Goal: Information Seeking & Learning: Learn about a topic

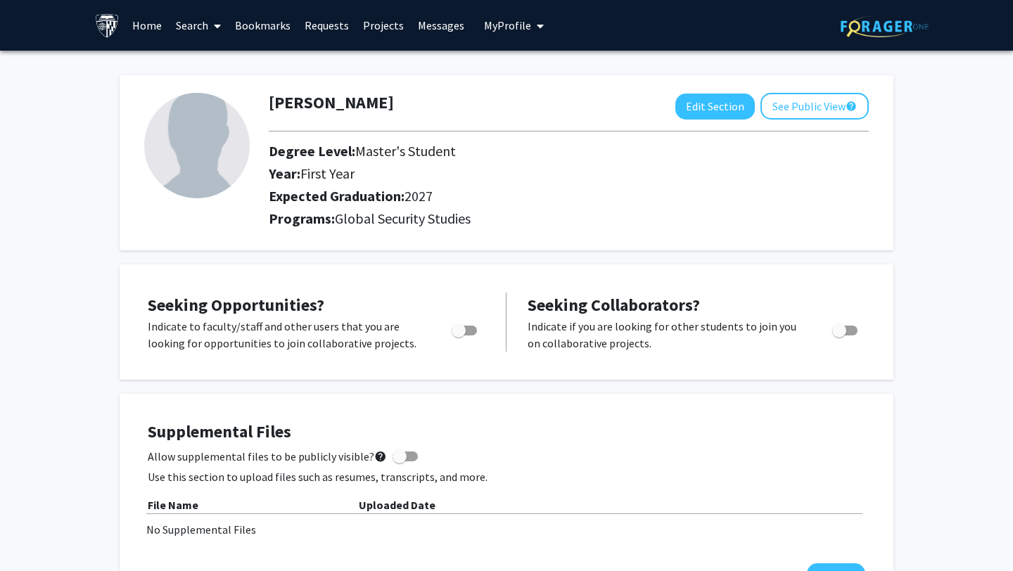
click at [461, 332] on span "Toggle" at bounding box center [459, 331] width 14 height 14
click at [459, 336] on input "Are you actively seeking opportunities?" at bounding box center [458, 336] width 1 height 1
checkbox input "true"
click at [411, 308] on div "Seeking Opportunities? Indicate to faculty/staff and other users that you are l…" at bounding box center [316, 322] width 337 height 59
click at [197, 30] on link "Search" at bounding box center [198, 25] width 59 height 49
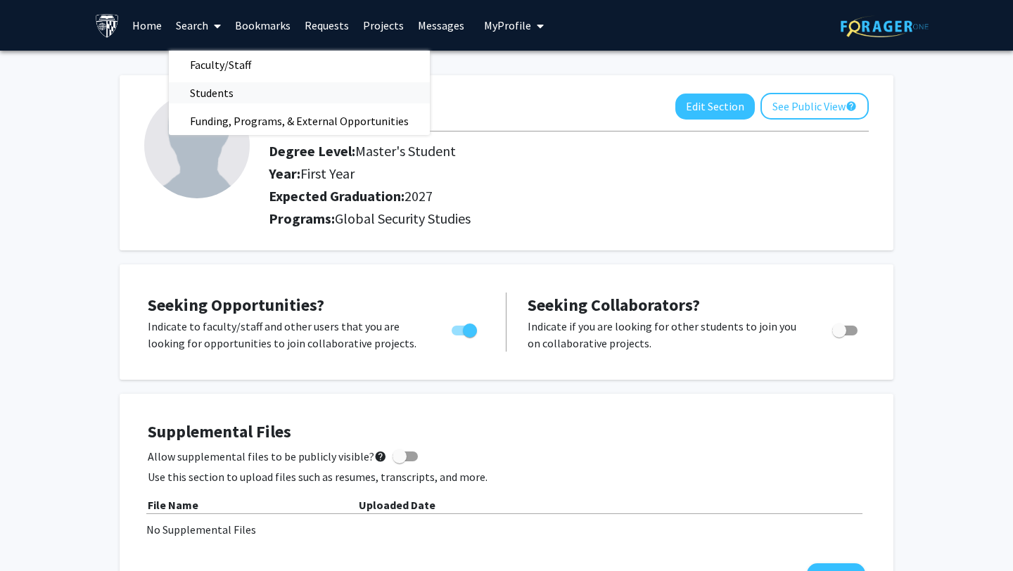
click at [204, 89] on span "Students" at bounding box center [212, 93] width 86 height 28
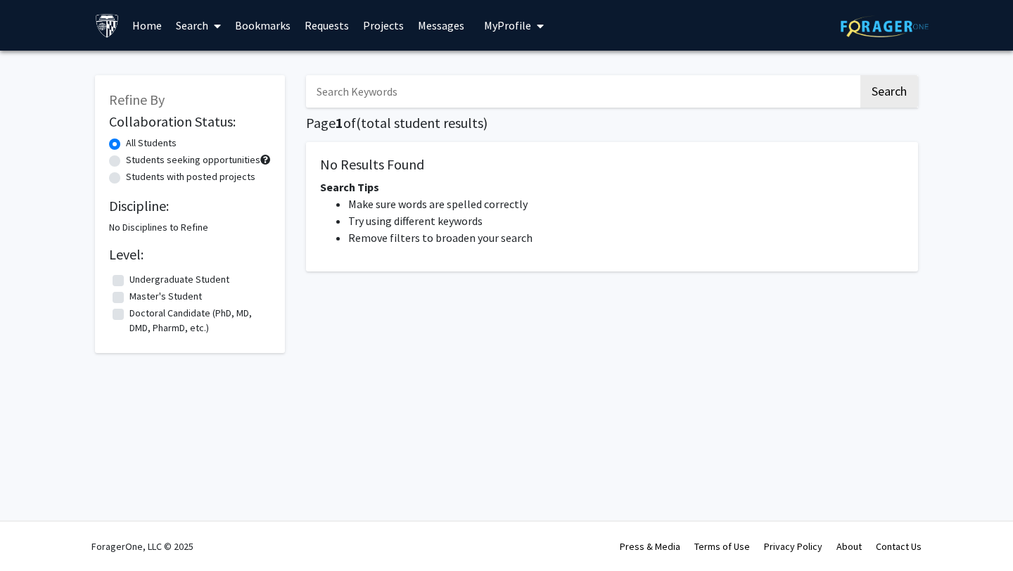
click at [196, 35] on link "Search" at bounding box center [198, 25] width 59 height 49
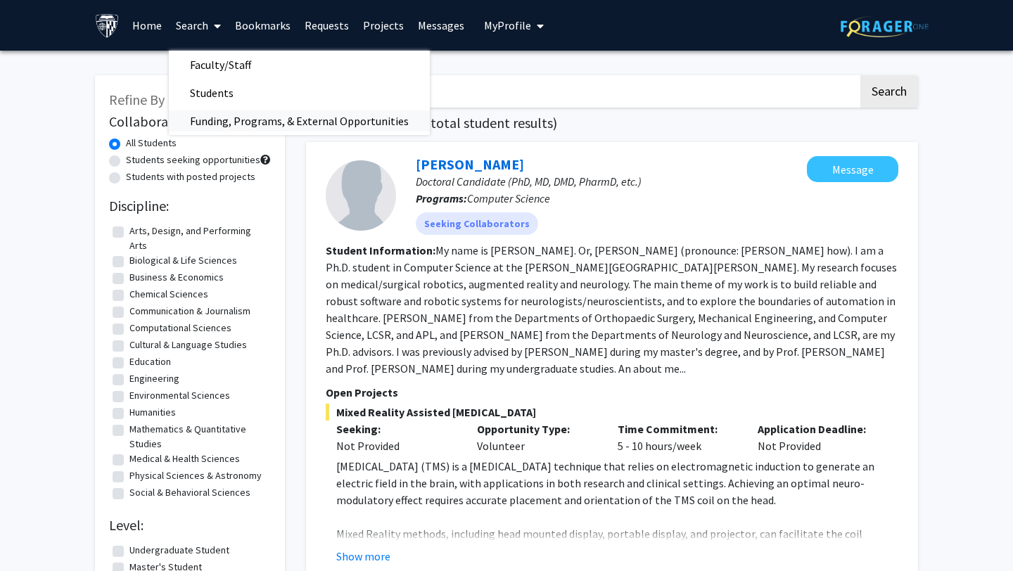
click at [219, 117] on span "Funding, Programs, & External Opportunities" at bounding box center [299, 121] width 261 height 28
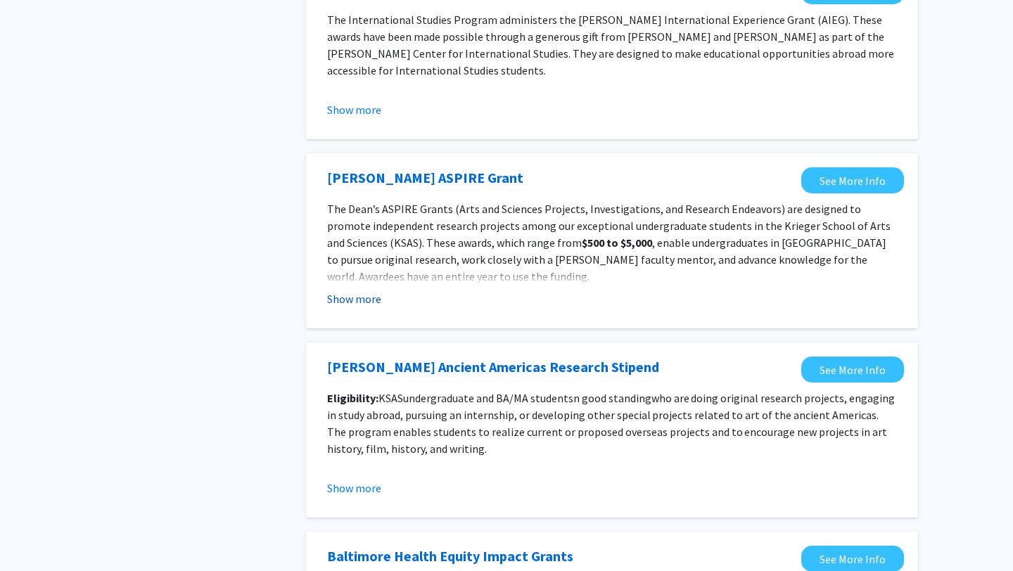
scroll to position [1280, 0]
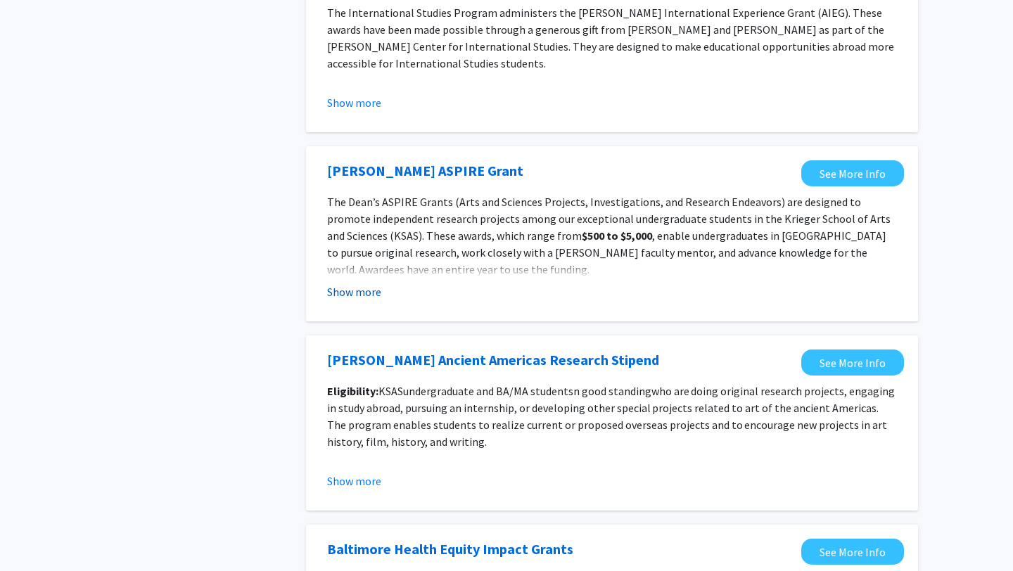
click at [354, 295] on button "Show more" at bounding box center [354, 291] width 54 height 17
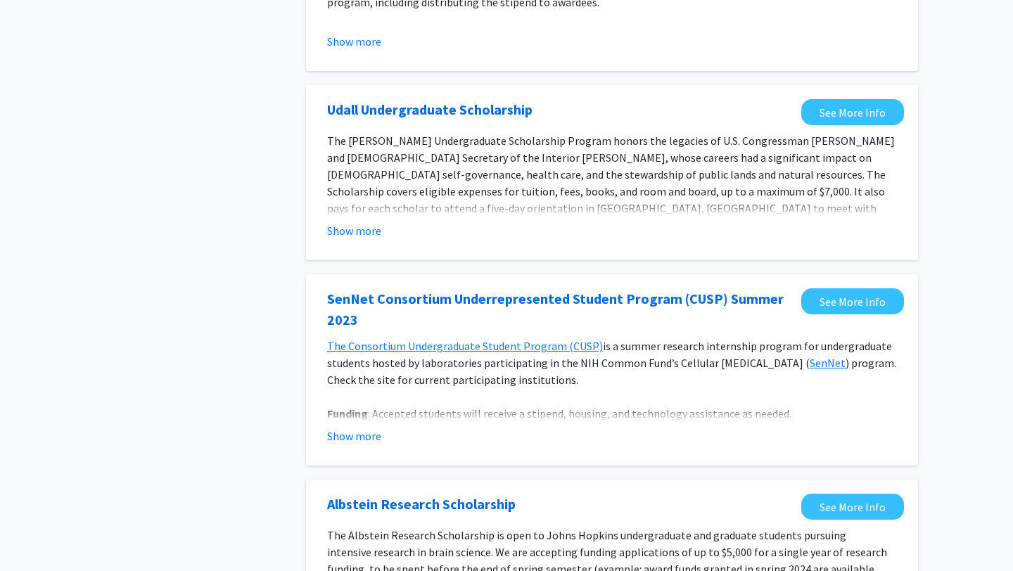
scroll to position [0, 0]
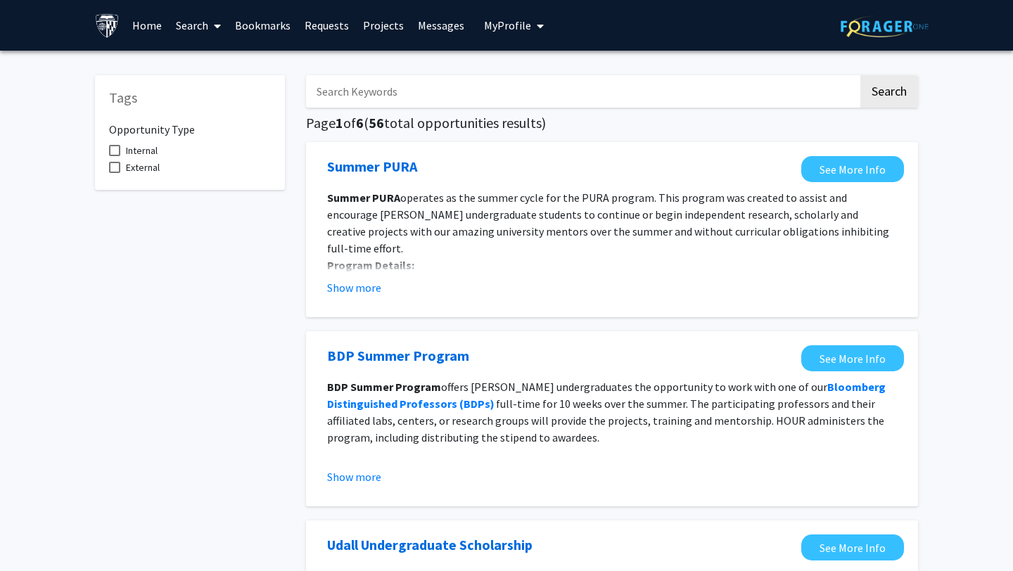
click at [373, 25] on link "Projects" at bounding box center [383, 25] width 55 height 49
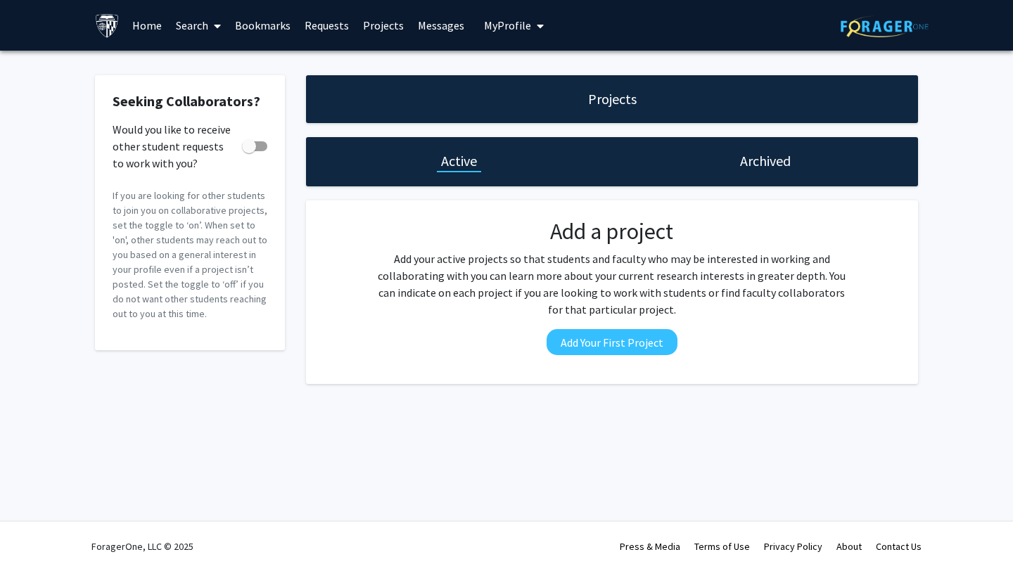
click at [211, 23] on span at bounding box center [214, 25] width 13 height 49
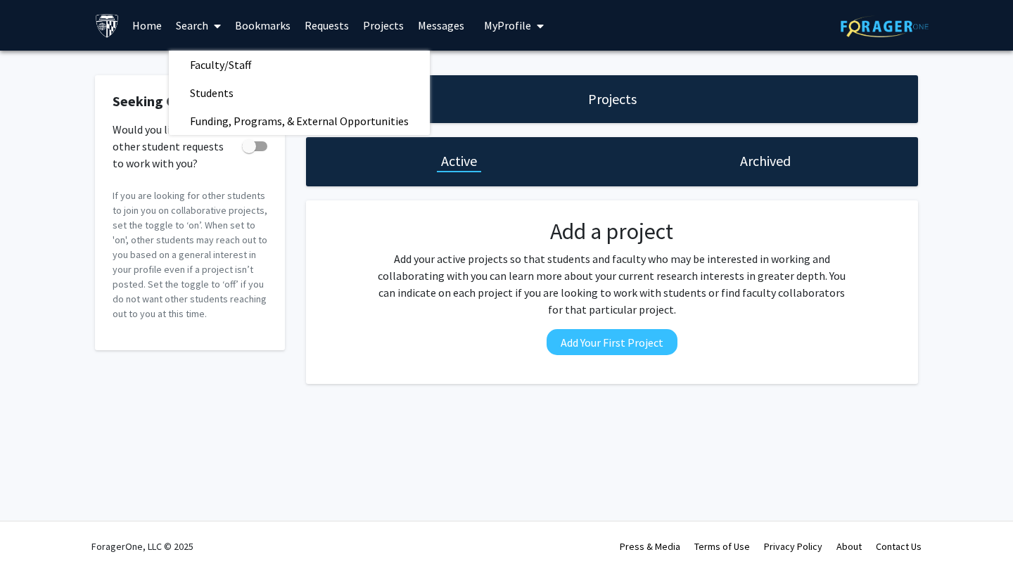
click at [452, 50] on div "Skip navigation Home Search Faculty/Staff Students Funding, Programs, & Externa…" at bounding box center [321, 25] width 453 height 51
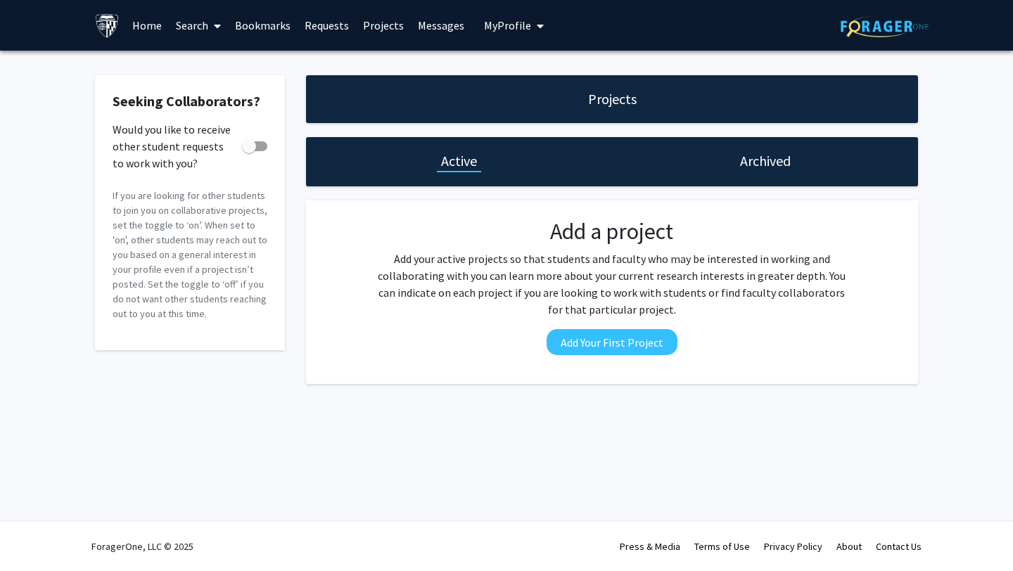
click at [491, 26] on span "My Profile" at bounding box center [507, 25] width 47 height 14
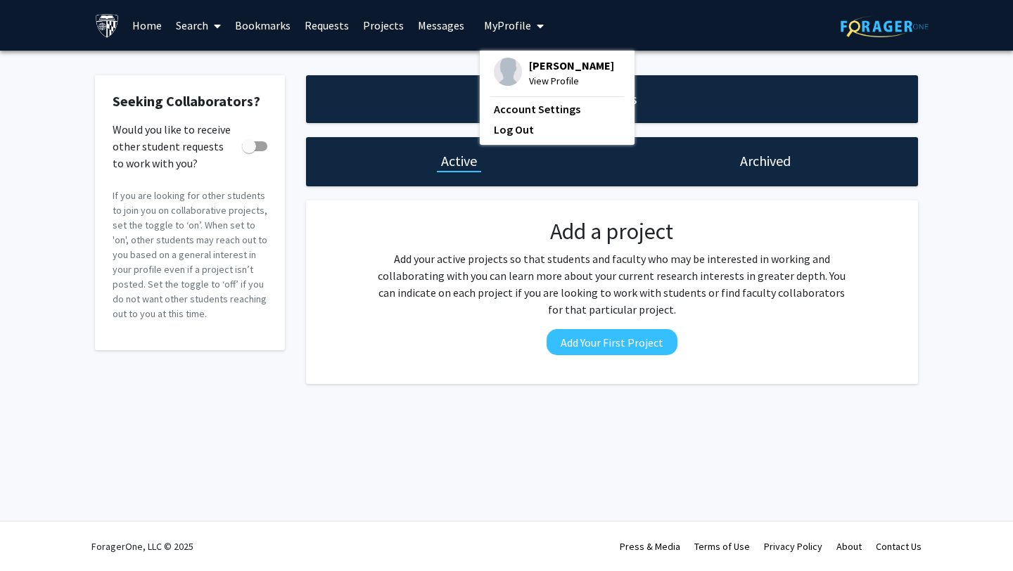
click at [214, 29] on icon at bounding box center [217, 25] width 7 height 11
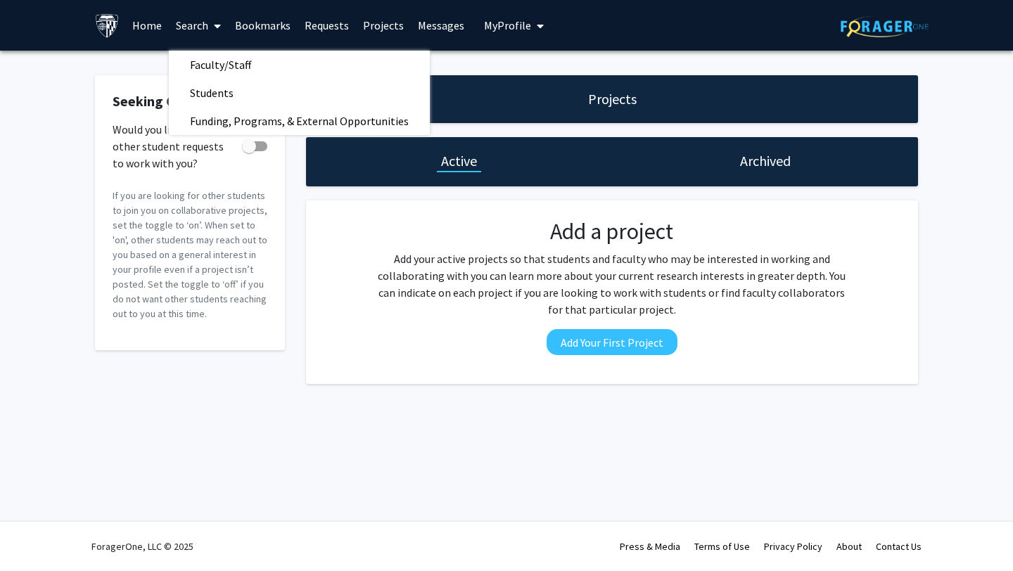
click at [193, 210] on p "If you are looking for other students to join you on collaborative projects, se…" at bounding box center [190, 255] width 155 height 133
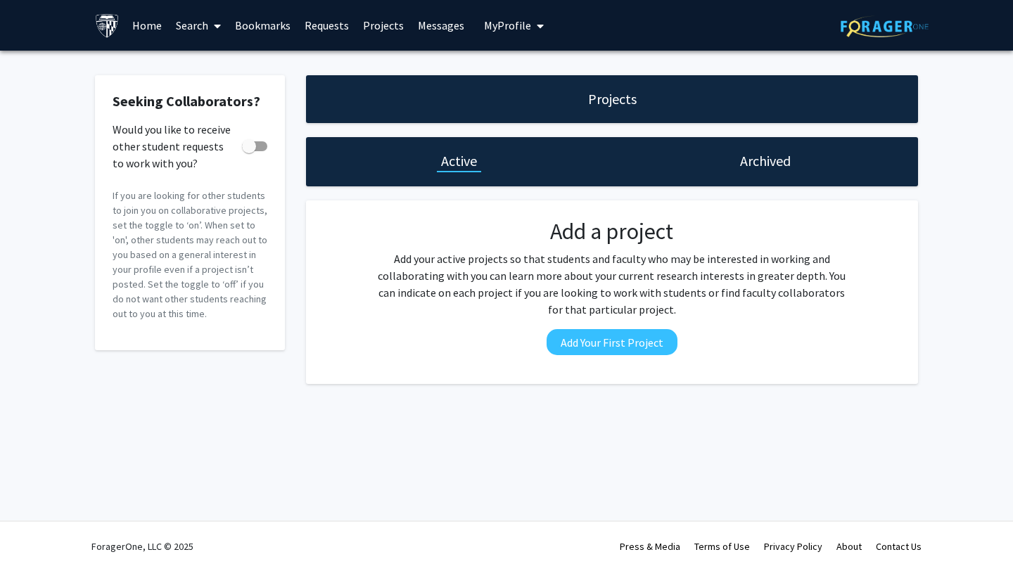
click at [148, 30] on link "Home" at bounding box center [147, 25] width 44 height 49
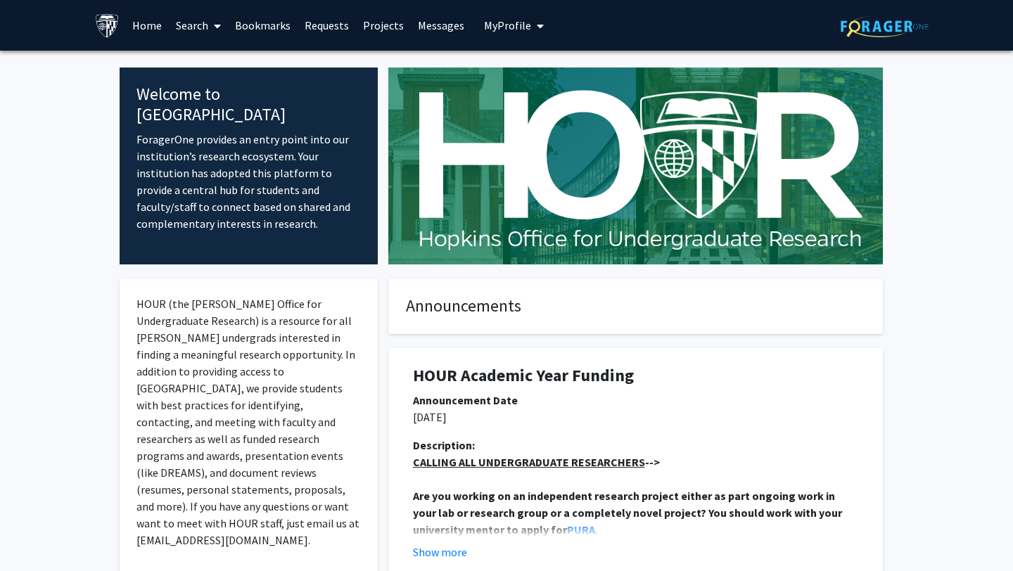
click at [219, 23] on icon at bounding box center [217, 25] width 7 height 11
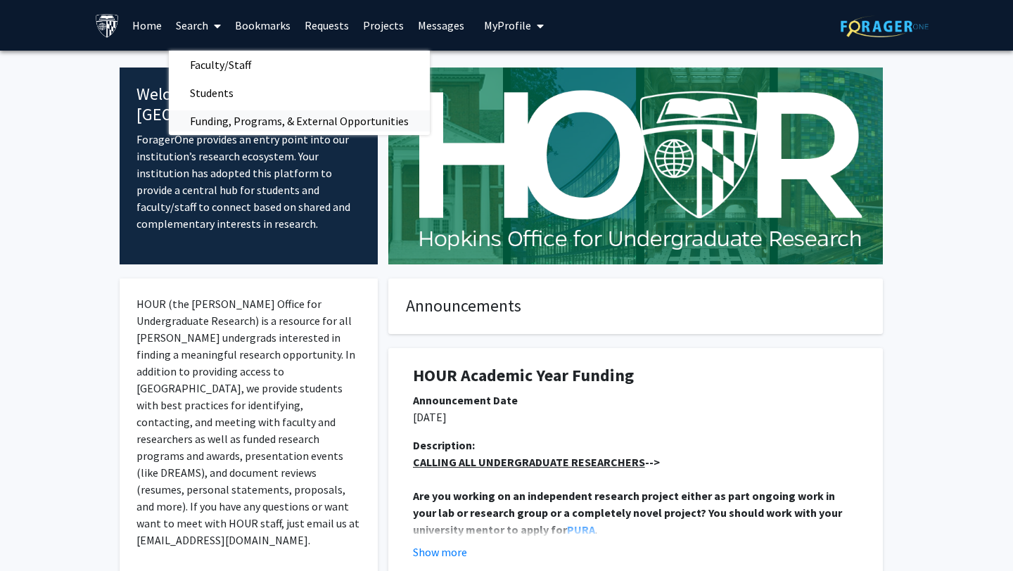
click at [238, 125] on span "Funding, Programs, & External Opportunities" at bounding box center [299, 121] width 261 height 28
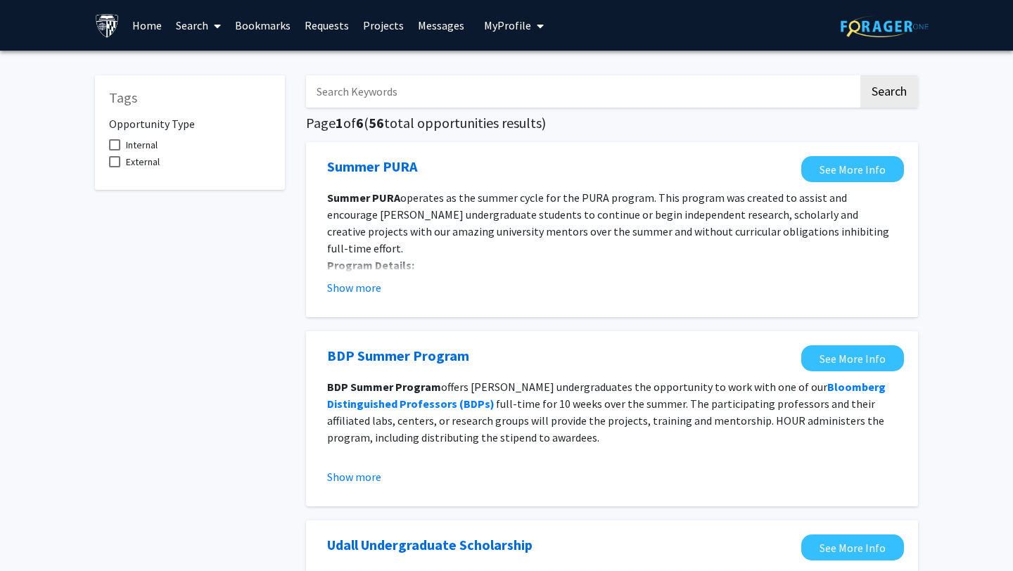
click at [217, 18] on span at bounding box center [214, 25] width 13 height 49
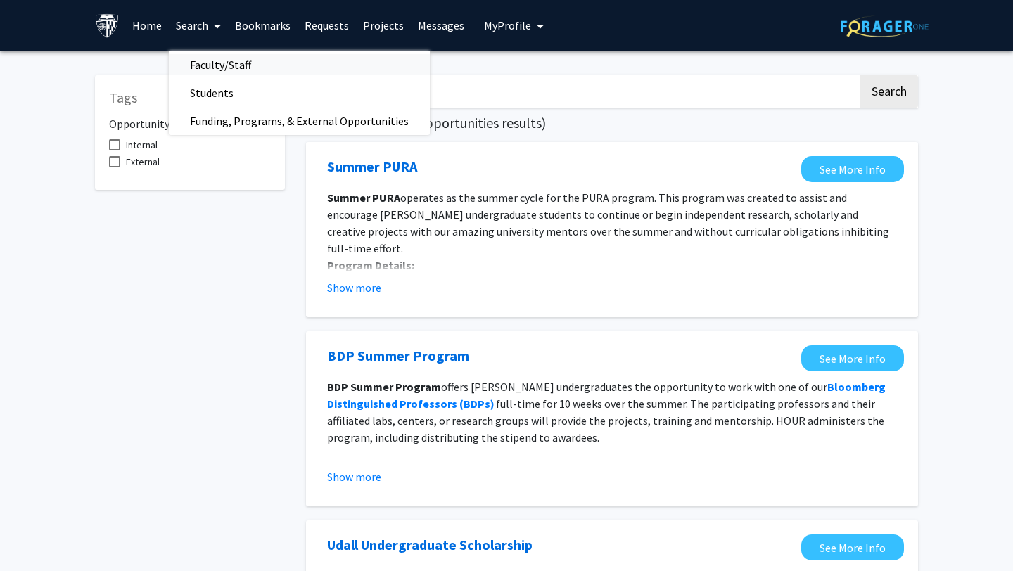
click at [222, 63] on span "Faculty/Staff" at bounding box center [220, 65] width 103 height 28
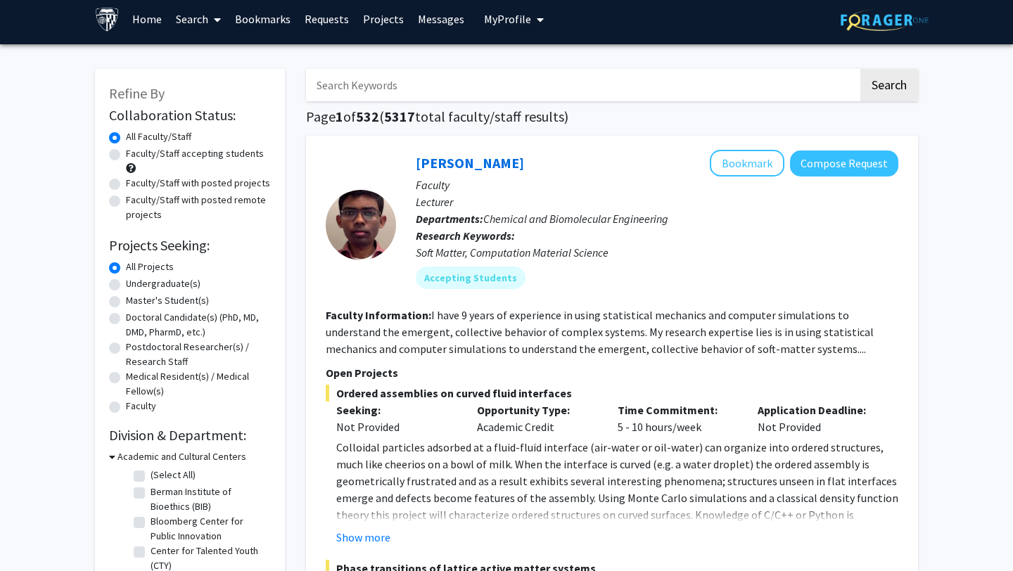
scroll to position [7, 0]
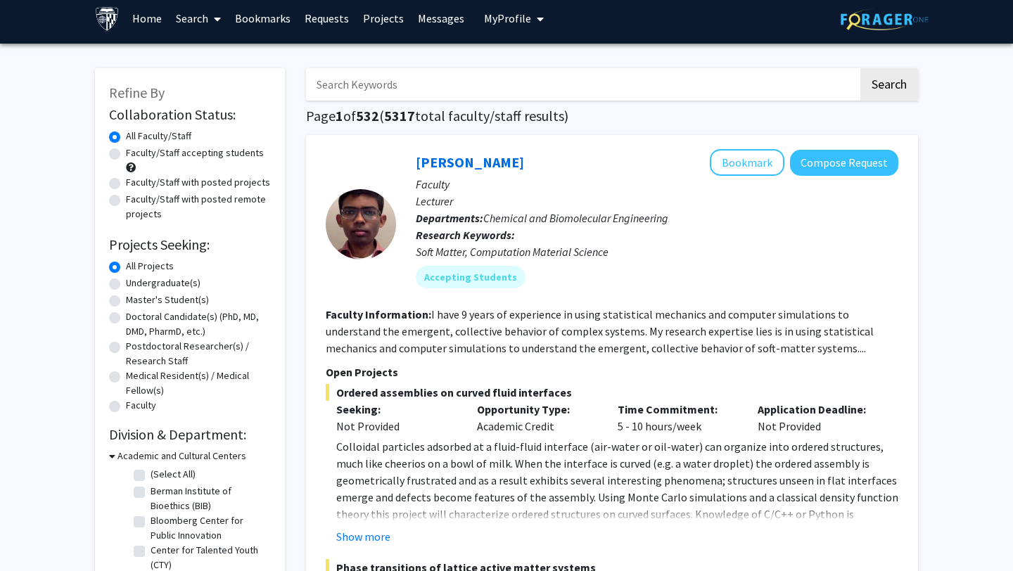
click at [126, 156] on label "Faculty/Staff accepting students" at bounding box center [195, 153] width 138 height 15
click at [126, 155] on input "Faculty/Staff accepting students" at bounding box center [130, 150] width 9 height 9
radio input "true"
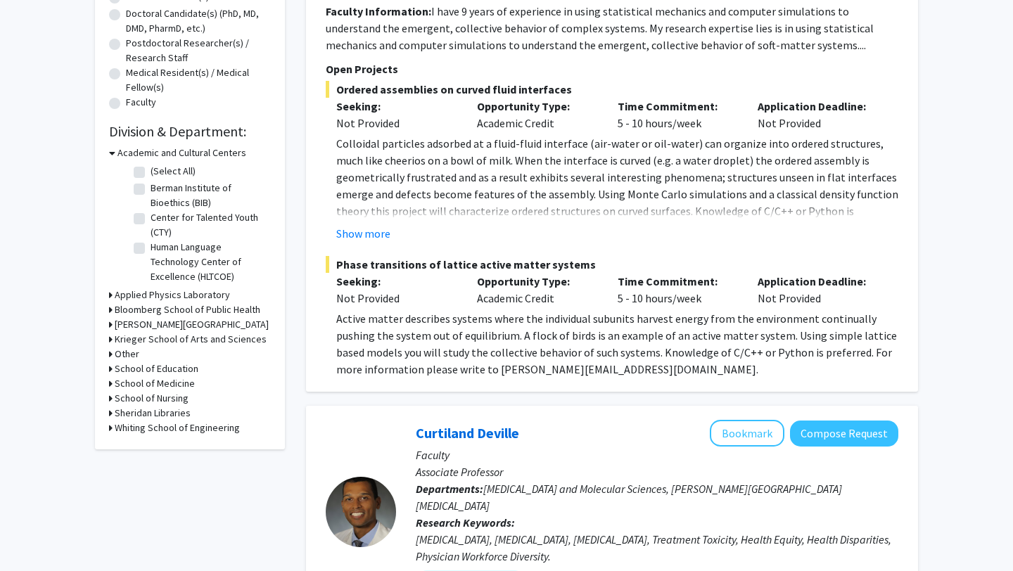
scroll to position [313, 0]
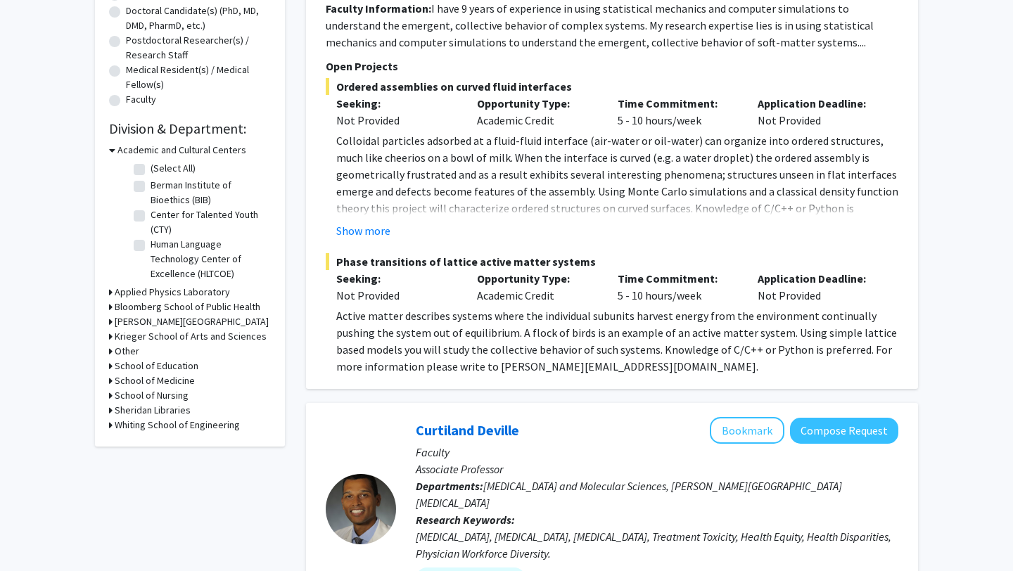
click at [116, 341] on h3 "Krieger School of Arts and Sciences" at bounding box center [191, 336] width 152 height 15
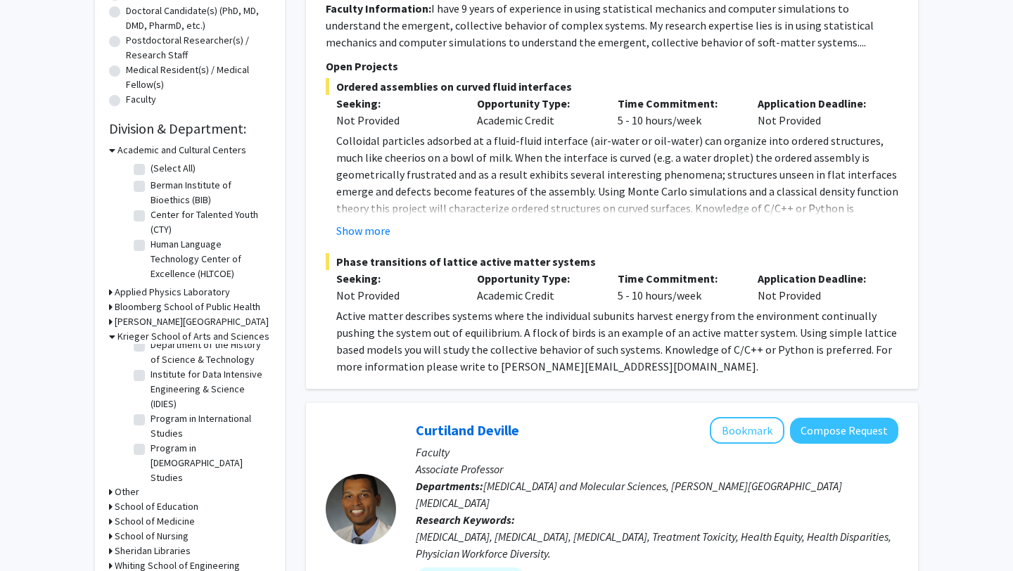
scroll to position [431, 0]
click at [151, 414] on label "Program in International Studies" at bounding box center [209, 419] width 117 height 30
click at [151, 413] on input "Program in International Studies" at bounding box center [155, 408] width 9 height 9
checkbox input "true"
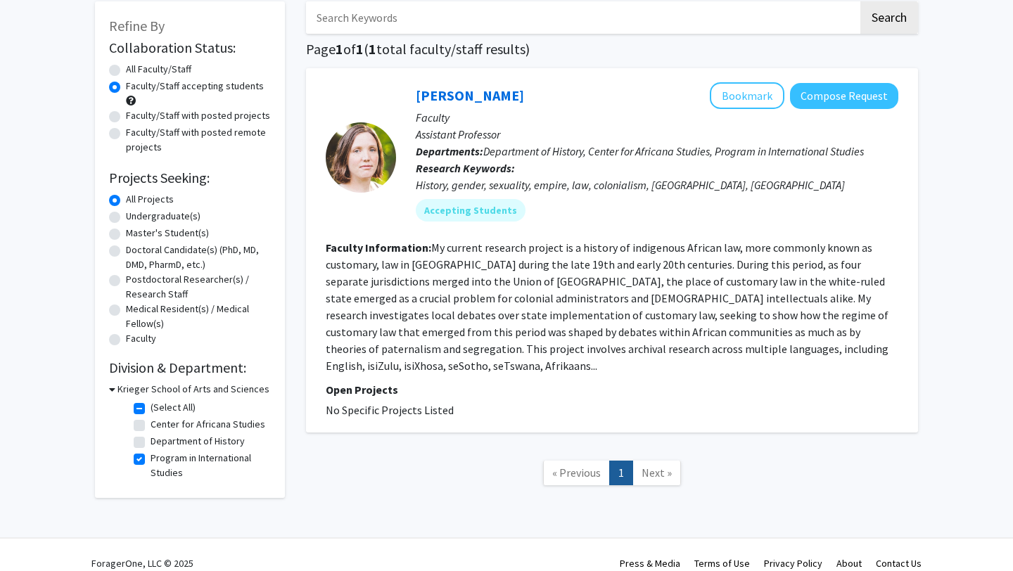
scroll to position [75, 0]
click at [126, 115] on label "Faculty/Staff with posted projects" at bounding box center [198, 115] width 144 height 15
click at [126, 115] on input "Faculty/Staff with posted projects" at bounding box center [130, 112] width 9 height 9
radio input "true"
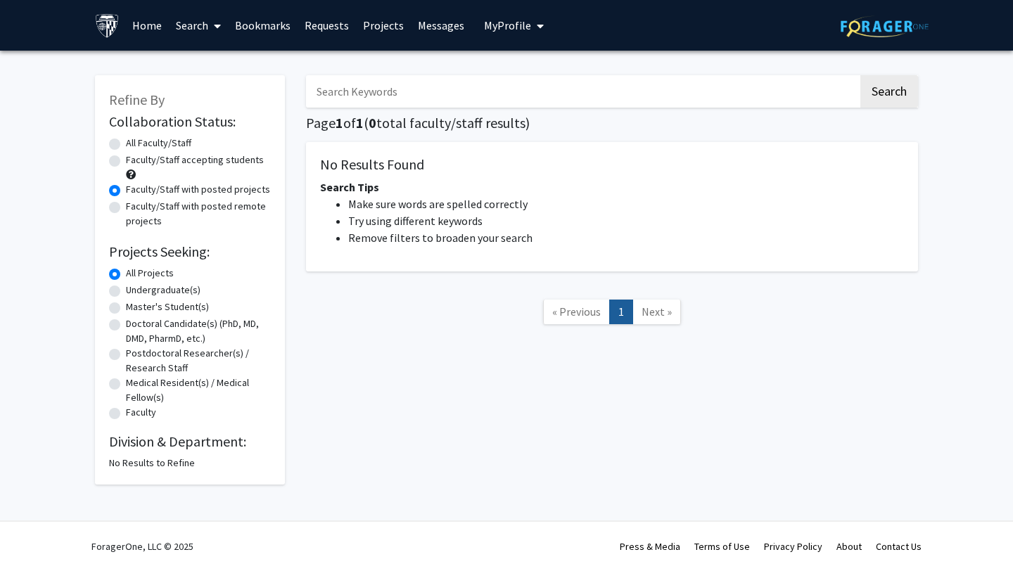
click at [126, 205] on label "Faculty/Staff with posted remote projects" at bounding box center [198, 214] width 145 height 30
click at [126, 205] on input "Faculty/Staff with posted remote projects" at bounding box center [130, 203] width 9 height 9
radio input "true"
click at [126, 273] on label "All Projects" at bounding box center [150, 273] width 48 height 15
click at [126, 273] on input "All Projects" at bounding box center [130, 270] width 9 height 9
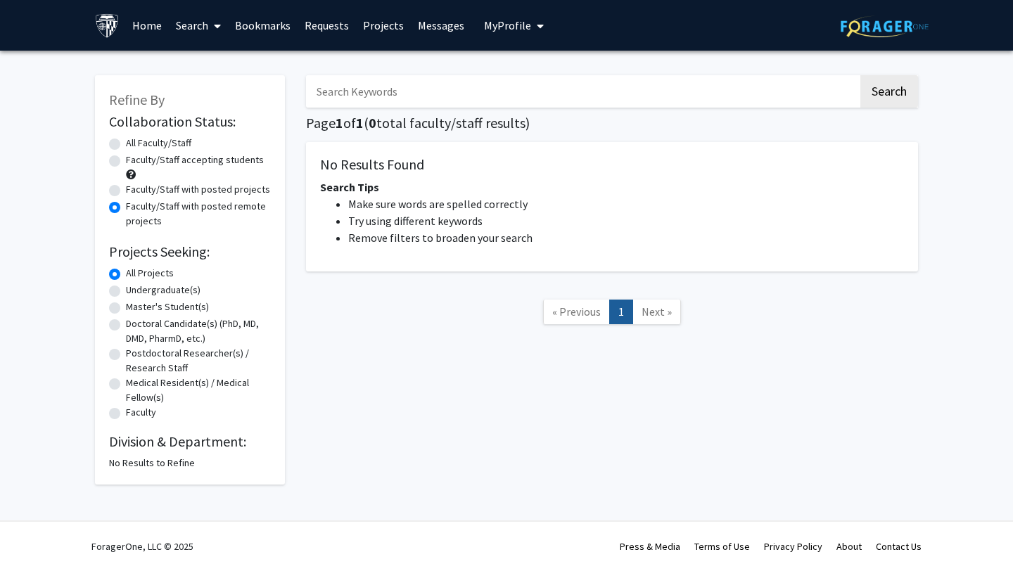
click at [126, 285] on label "Undergraduate(s)" at bounding box center [163, 290] width 75 height 15
click at [126, 285] on input "Undergraduate(s)" at bounding box center [130, 287] width 9 height 9
radio input "true"
click at [108, 26] on img at bounding box center [107, 25] width 25 height 25
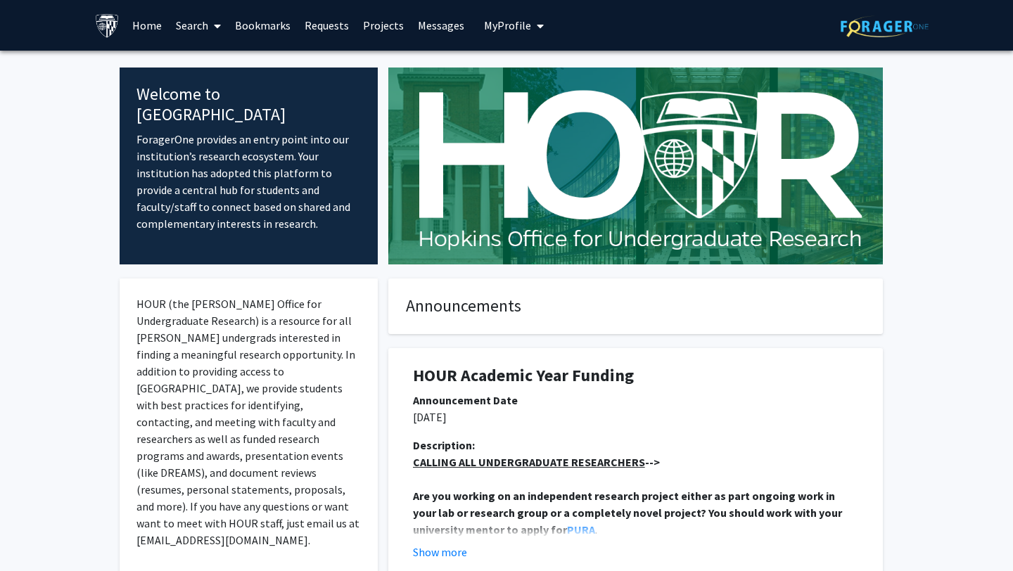
click at [219, 23] on icon at bounding box center [217, 25] width 7 height 11
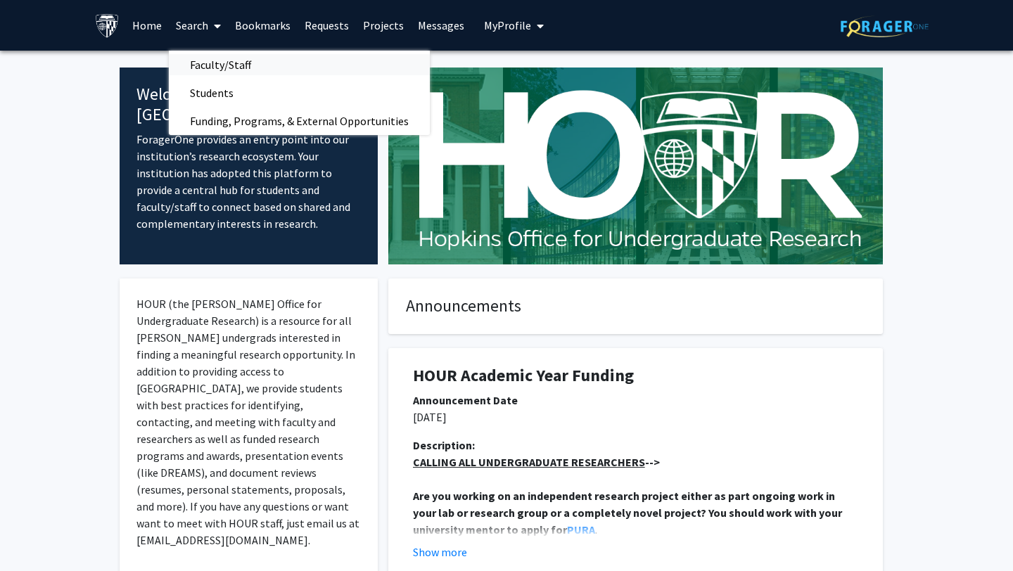
click at [212, 60] on span "Faculty/Staff" at bounding box center [220, 65] width 103 height 28
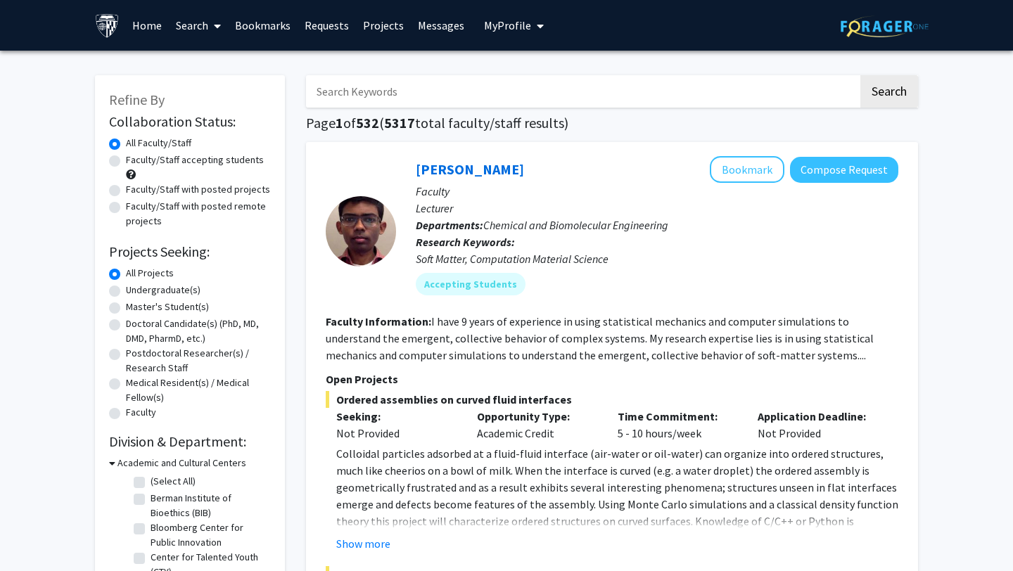
click at [205, 25] on link "Search" at bounding box center [198, 25] width 59 height 49
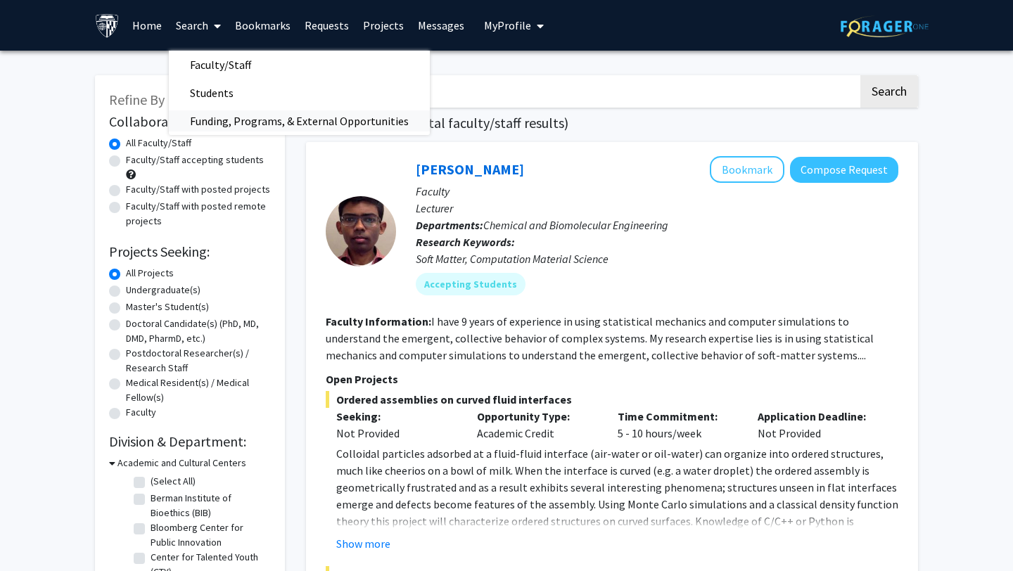
click at [237, 124] on span "Funding, Programs, & External Opportunities" at bounding box center [299, 121] width 261 height 28
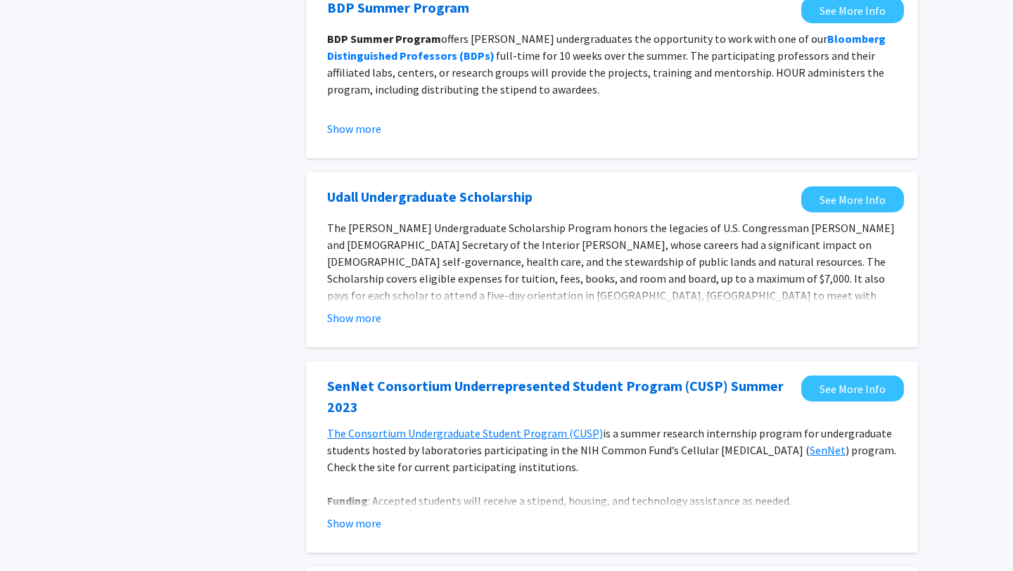
scroll to position [354, 0]
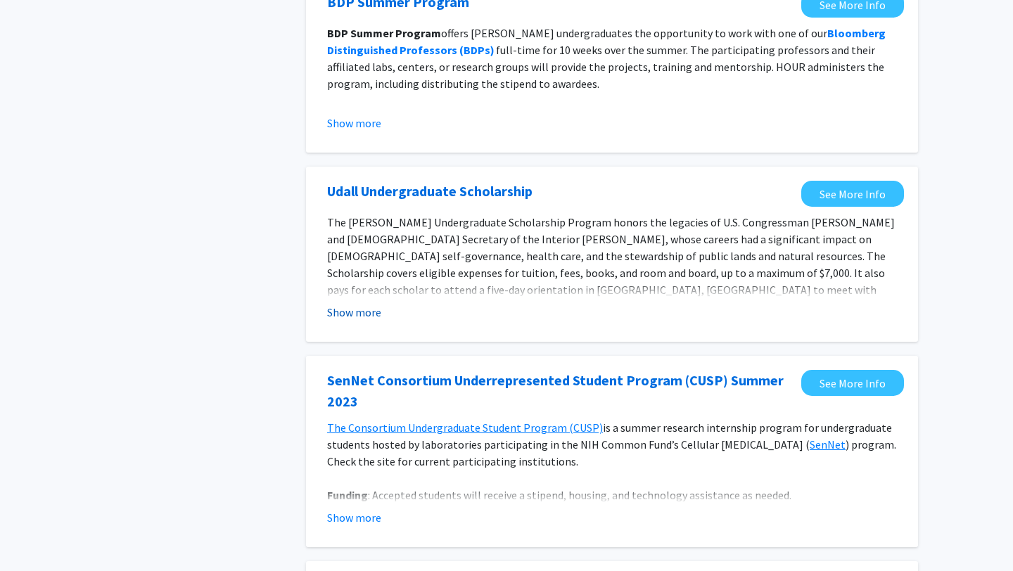
click at [344, 314] on button "Show more" at bounding box center [354, 312] width 54 height 17
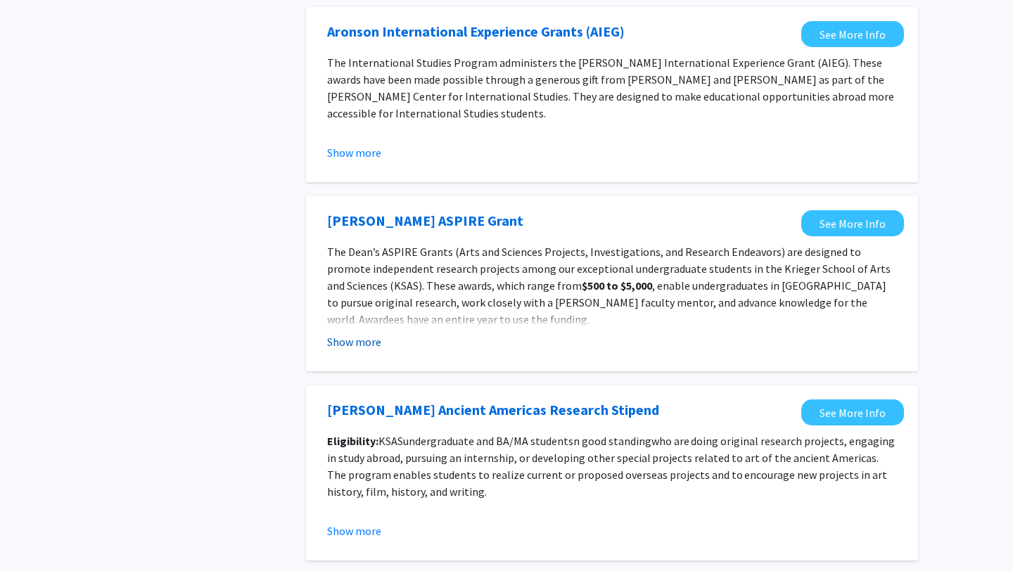
scroll to position [1341, 0]
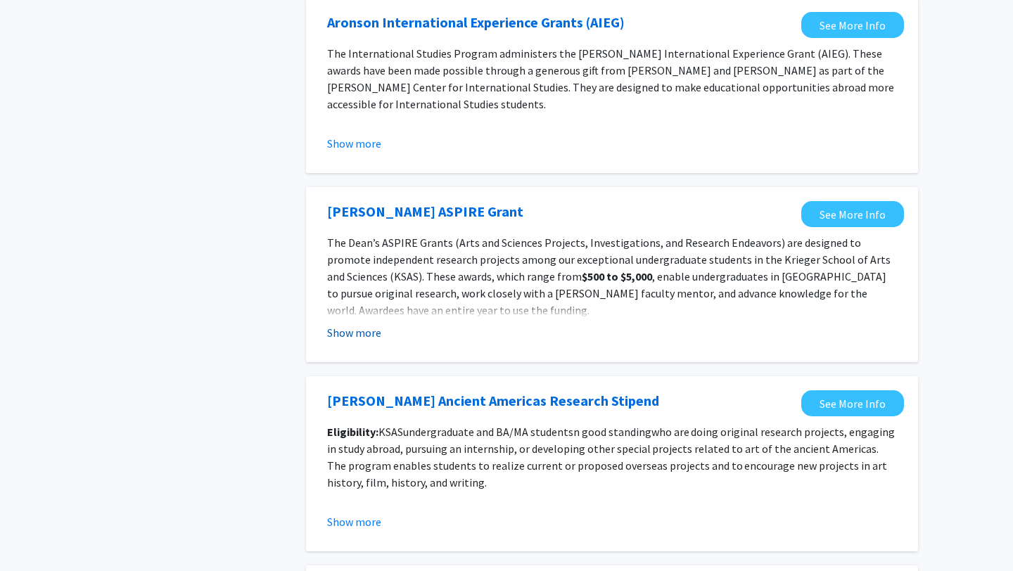
click at [343, 324] on button "Show more" at bounding box center [354, 332] width 54 height 17
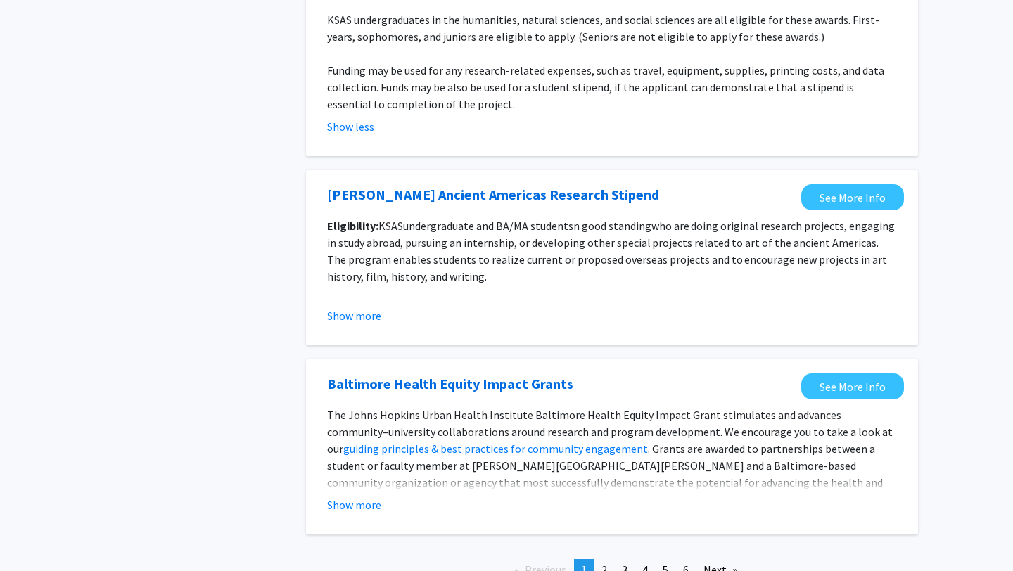
scroll to position [1666, 0]
click at [365, 307] on button "Show more" at bounding box center [354, 315] width 54 height 17
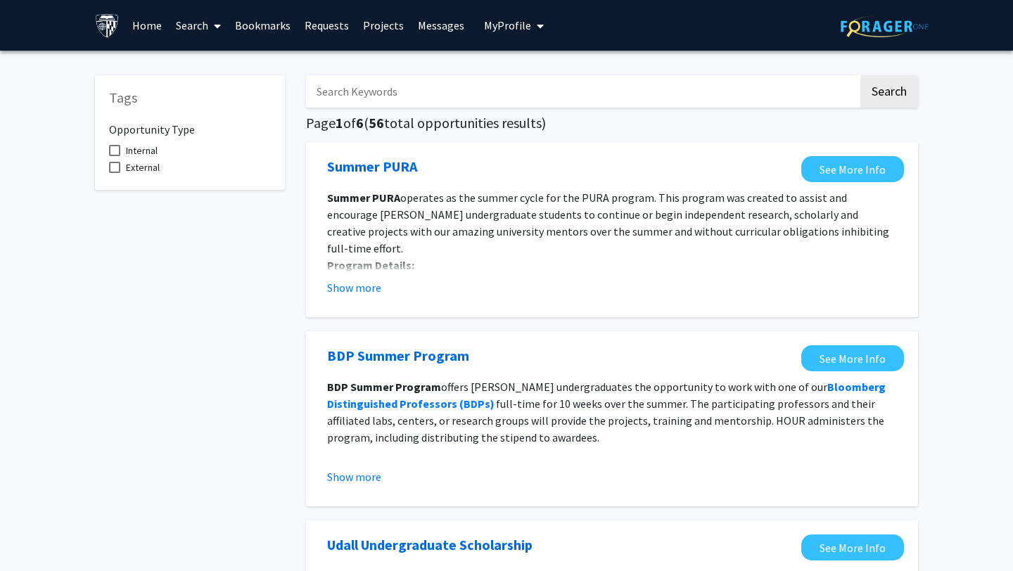
scroll to position [29, 0]
